Goal: Communication & Community: Answer question/provide support

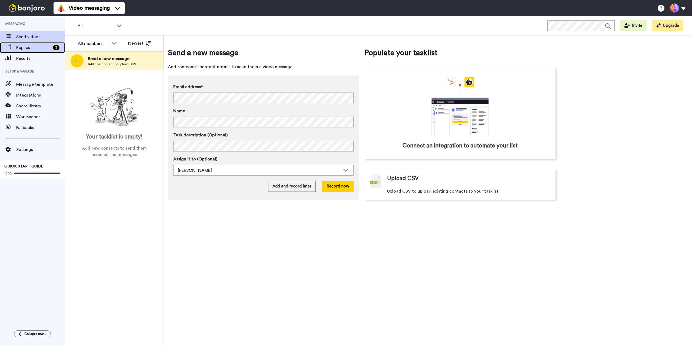
click at [32, 48] on span "Replies" at bounding box center [33, 47] width 35 height 6
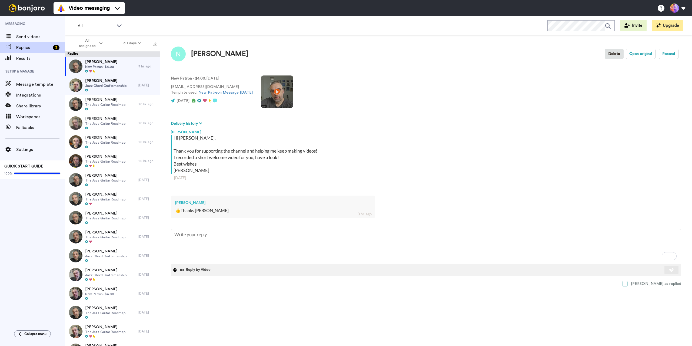
click at [652, 284] on label "[PERSON_NAME] as replied" at bounding box center [651, 283] width 59 height 5
click at [110, 89] on div at bounding box center [105, 90] width 41 height 4
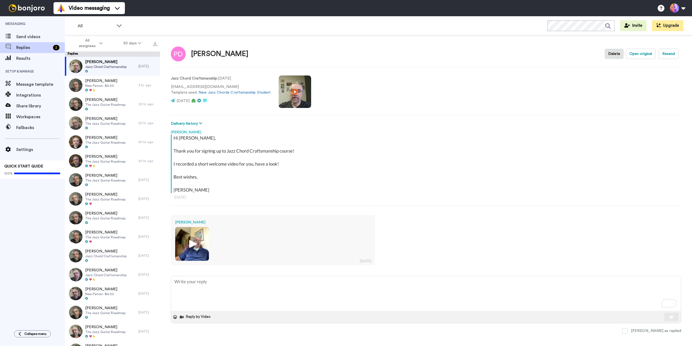
type textarea "x"
